Goal: Transaction & Acquisition: Obtain resource

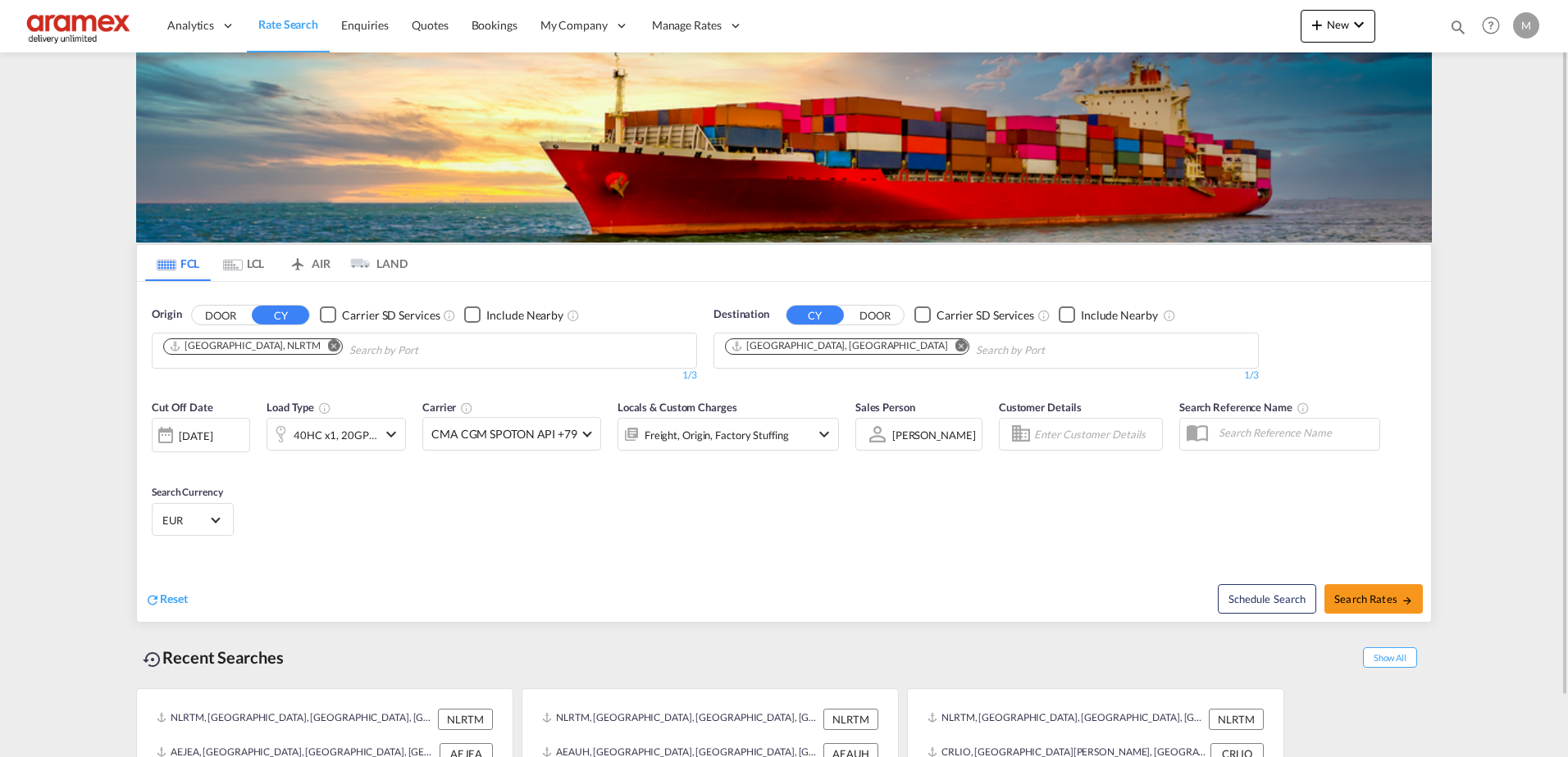
click at [955, 347] on md-icon "Remove" at bounding box center [961, 345] width 12 height 12
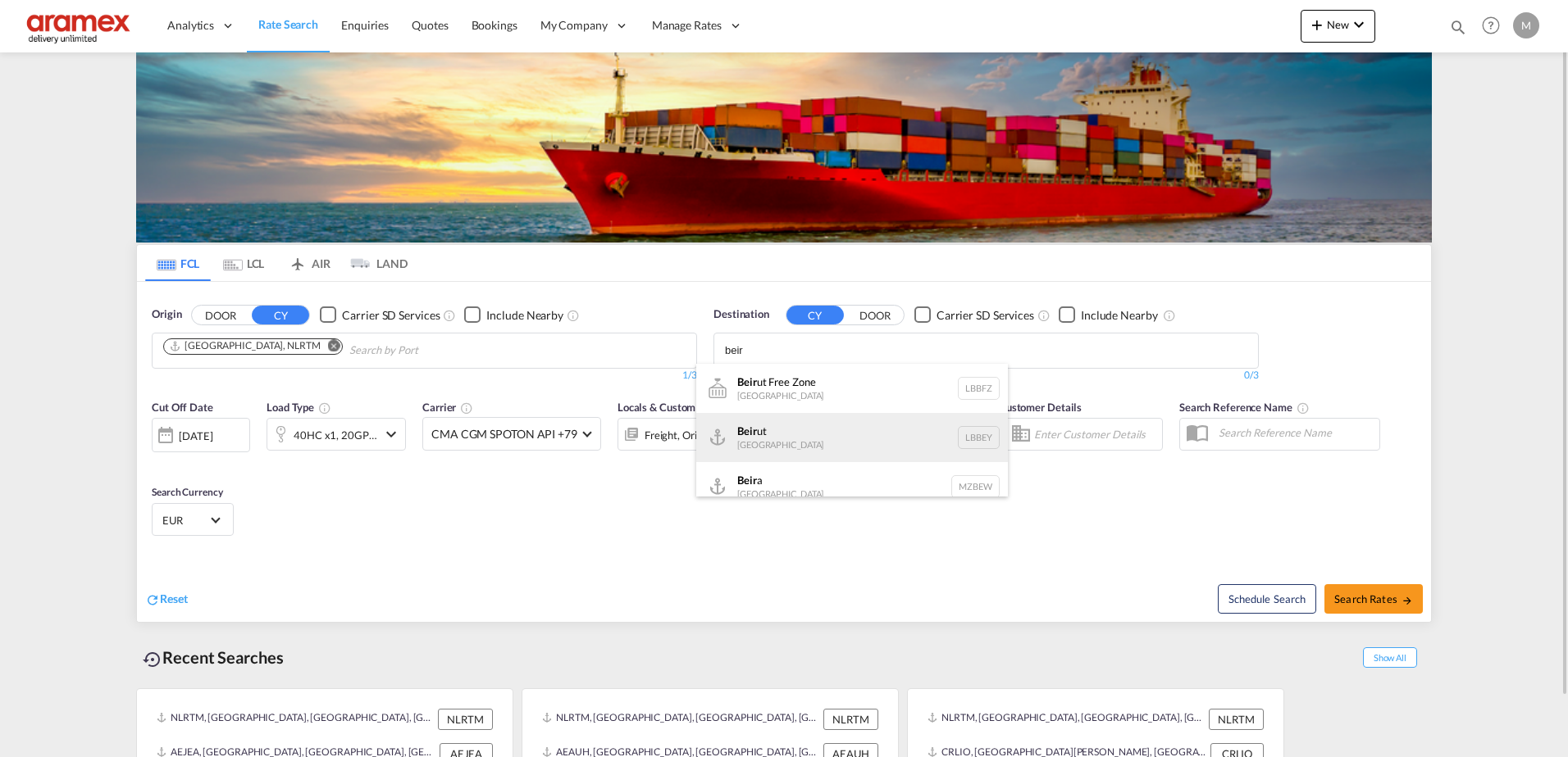
type input "beir"
click at [751, 422] on div "Beir ut [GEOGRAPHIC_DATA] LBBEY" at bounding box center [852, 438] width 312 height 49
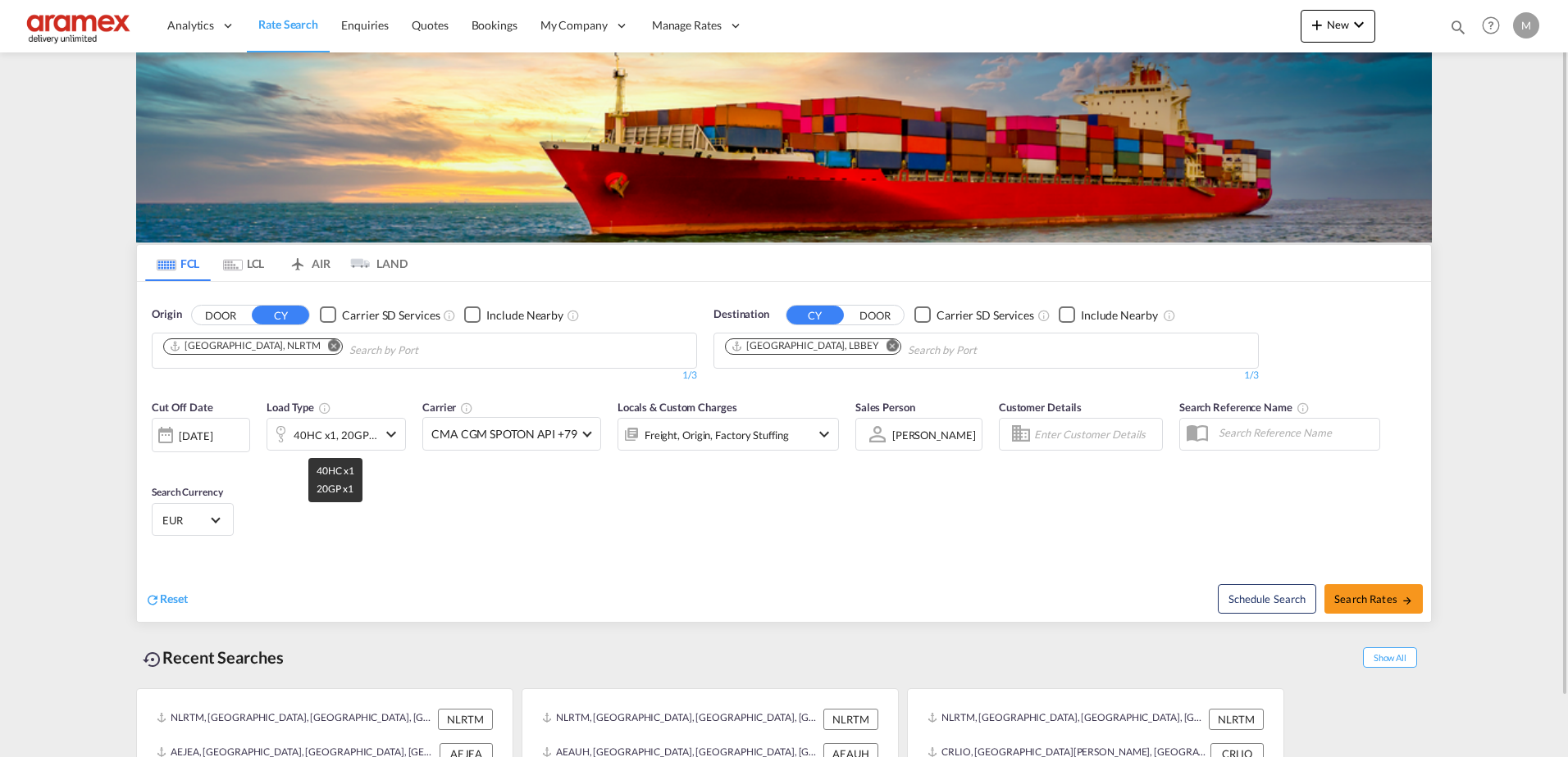
click at [365, 428] on div "40HC x1, 20GP x1" at bounding box center [334, 435] width 84 height 23
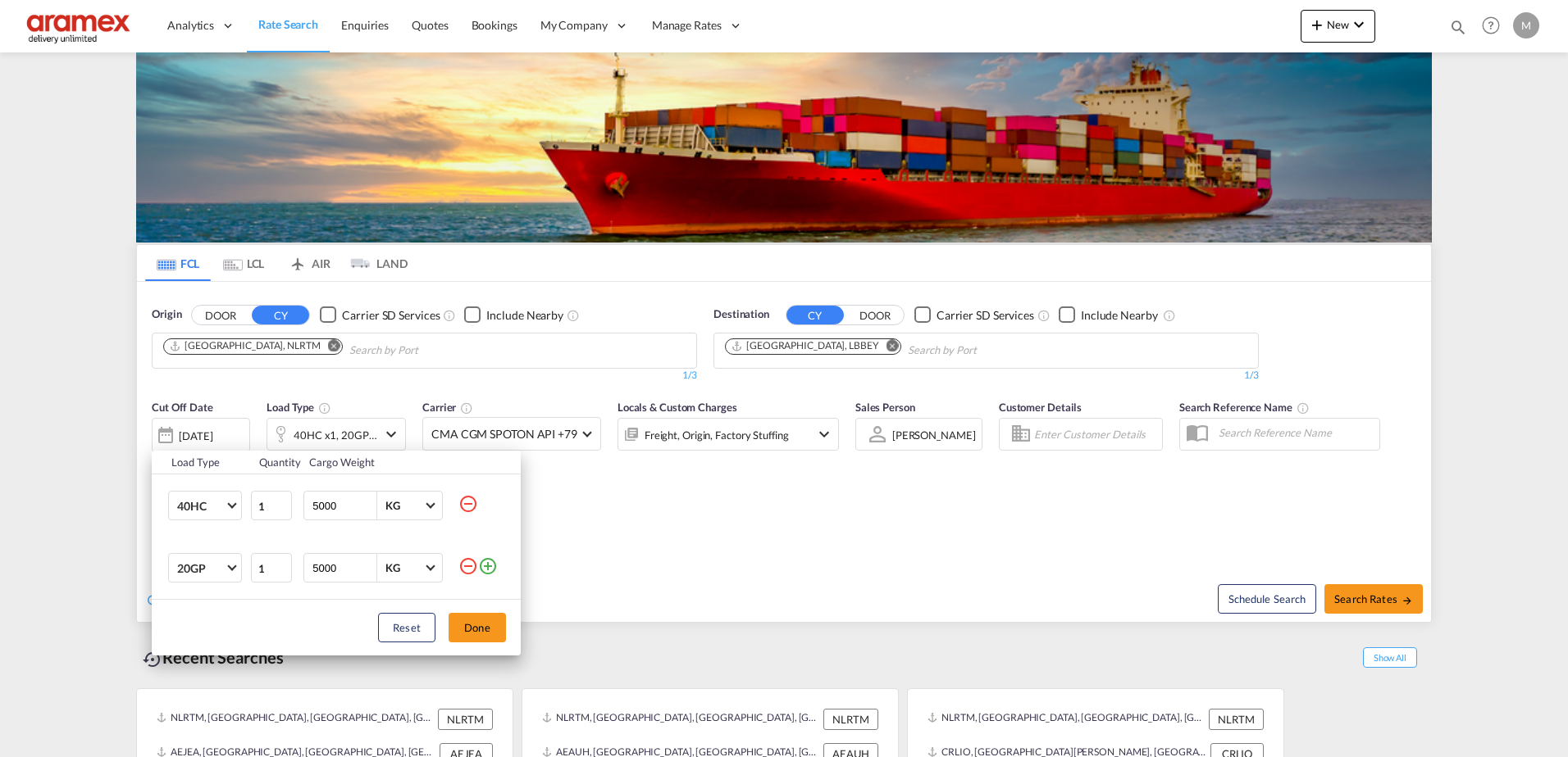
click at [467, 563] on md-icon "icon-minus-circle-outline" at bounding box center [468, 566] width 20 height 20
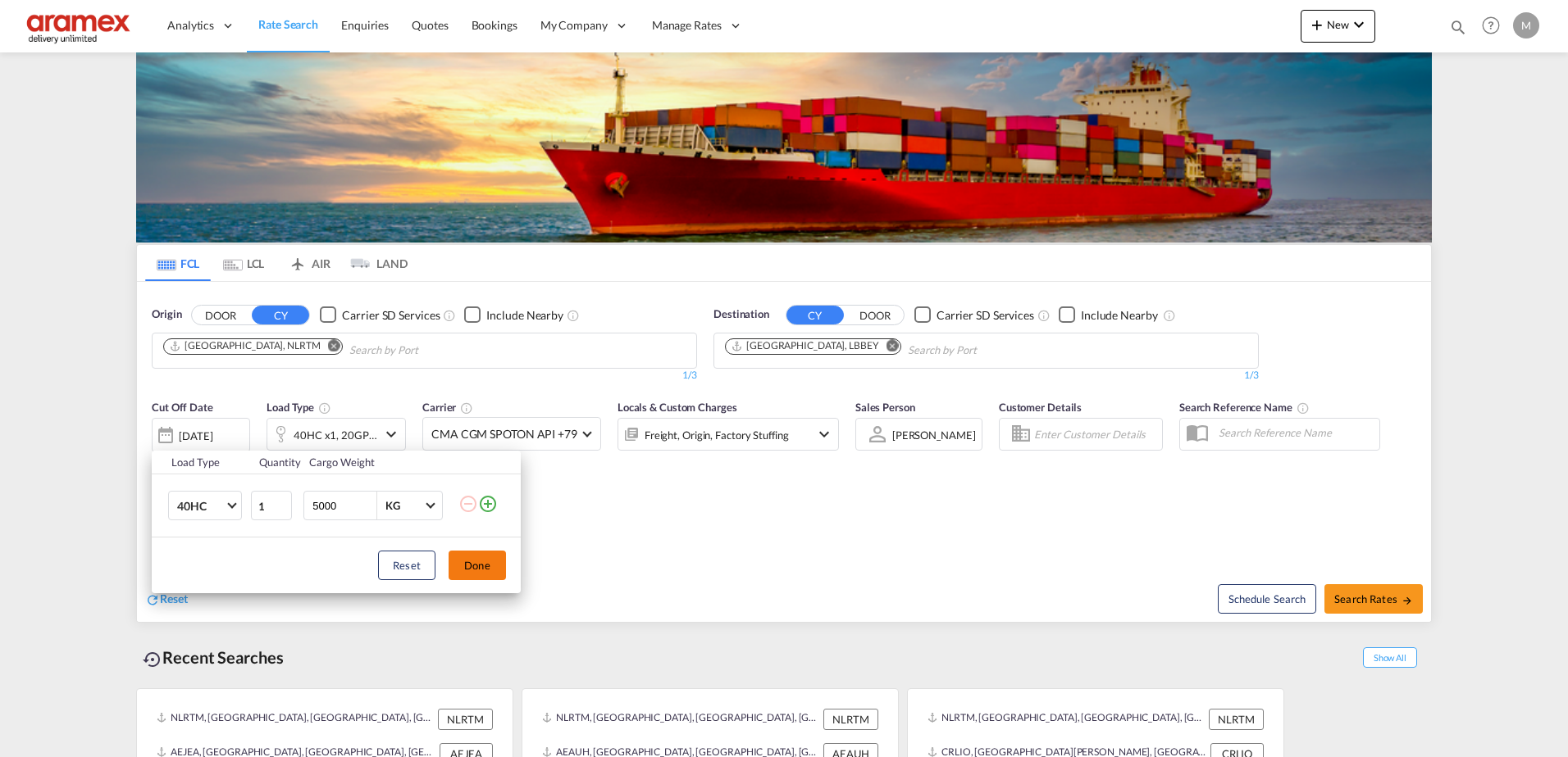
click at [470, 564] on button "Done" at bounding box center [476, 564] width 57 height 29
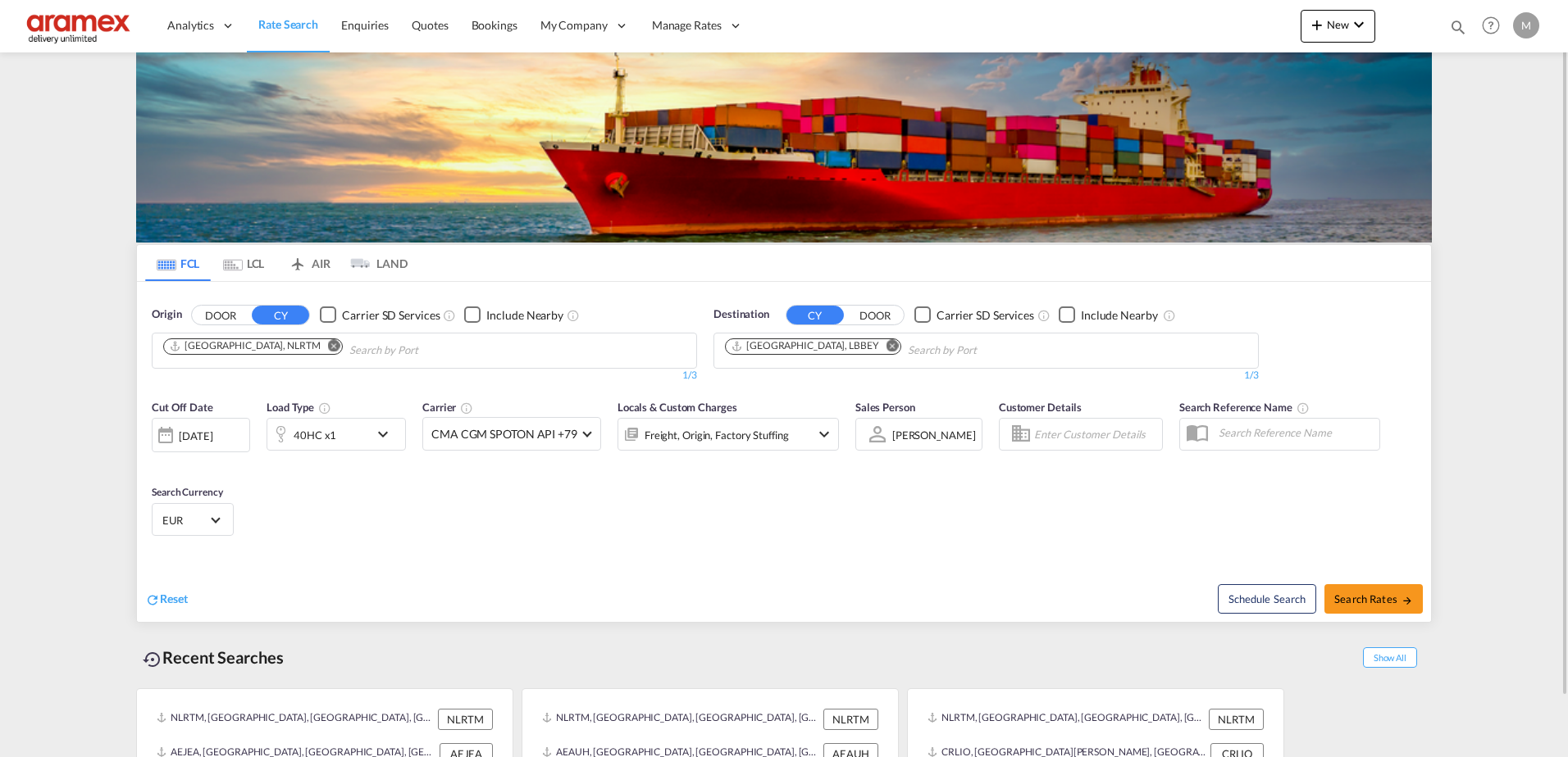
click at [1007, 549] on div "Cut Off Date [DATE] [DATE] Load Type 40HC x1 Carrier CMA CGM SPOTON API +79 Onl…" at bounding box center [784, 471] width 1294 height 160
click at [1394, 595] on span "Search Rates" at bounding box center [1374, 599] width 79 height 13
type input "NLRTM to LBBEY / [DATE]"
